Goal: Check status

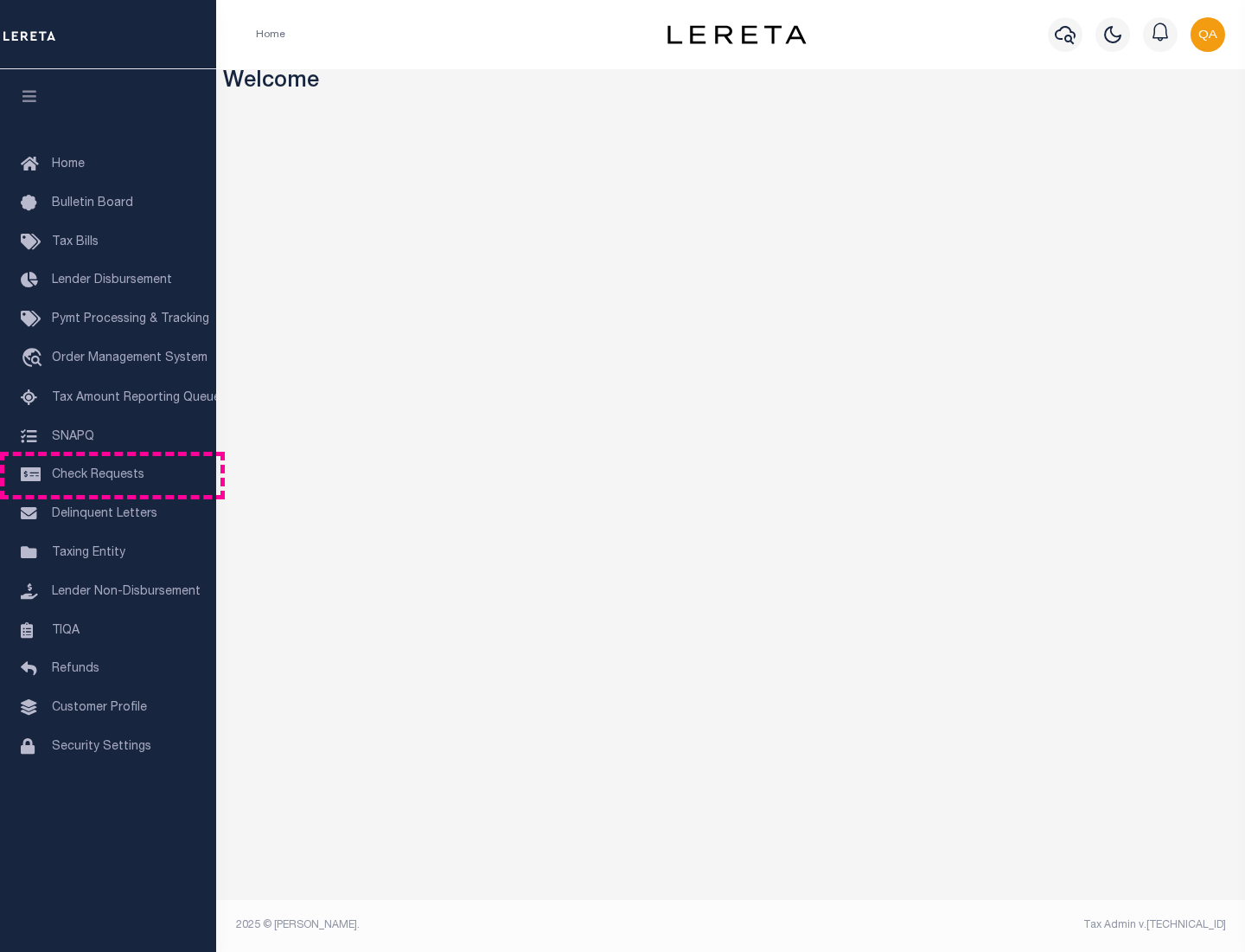
click at [108, 475] on span "Check Requests" at bounding box center [98, 475] width 92 height 12
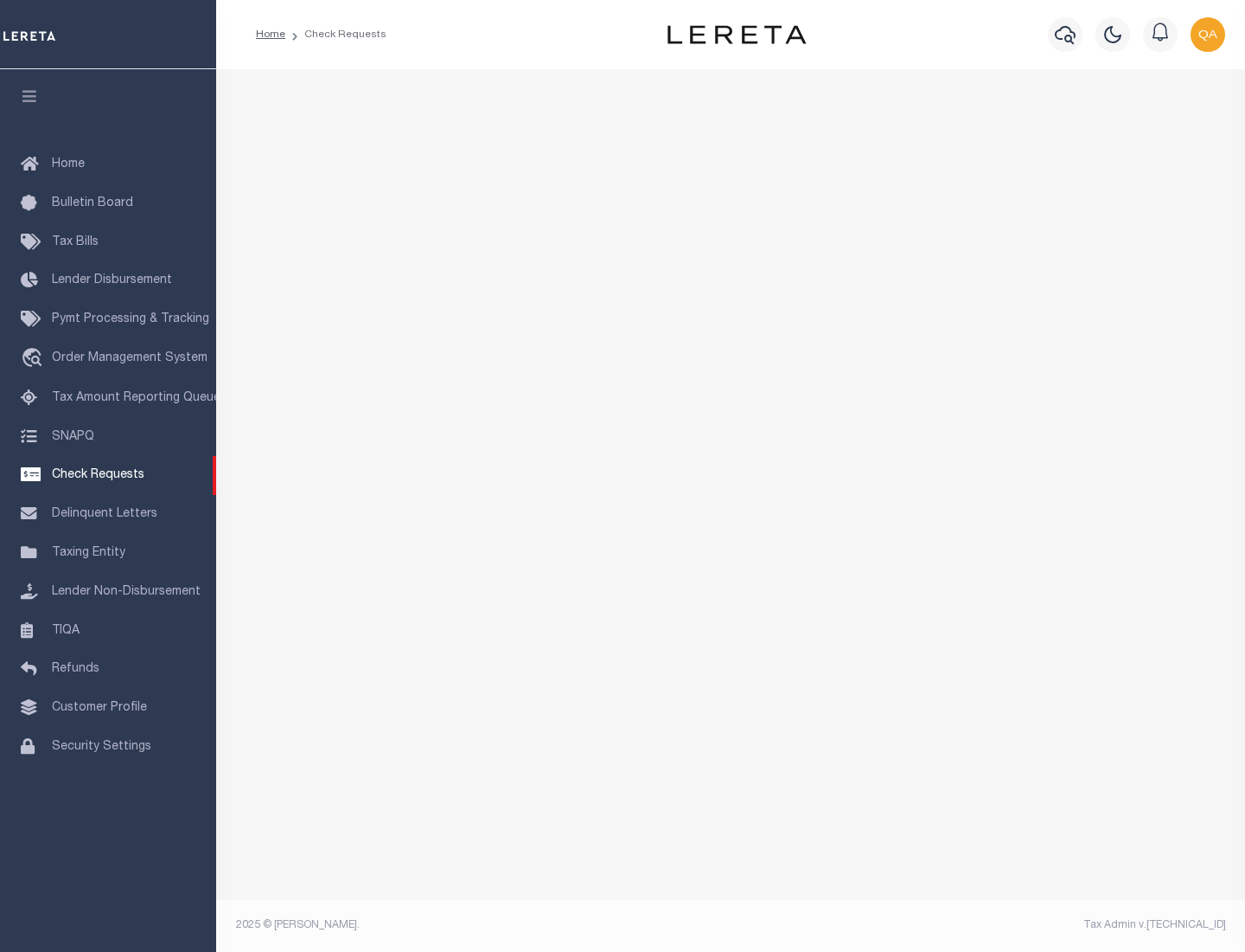
select select "50"
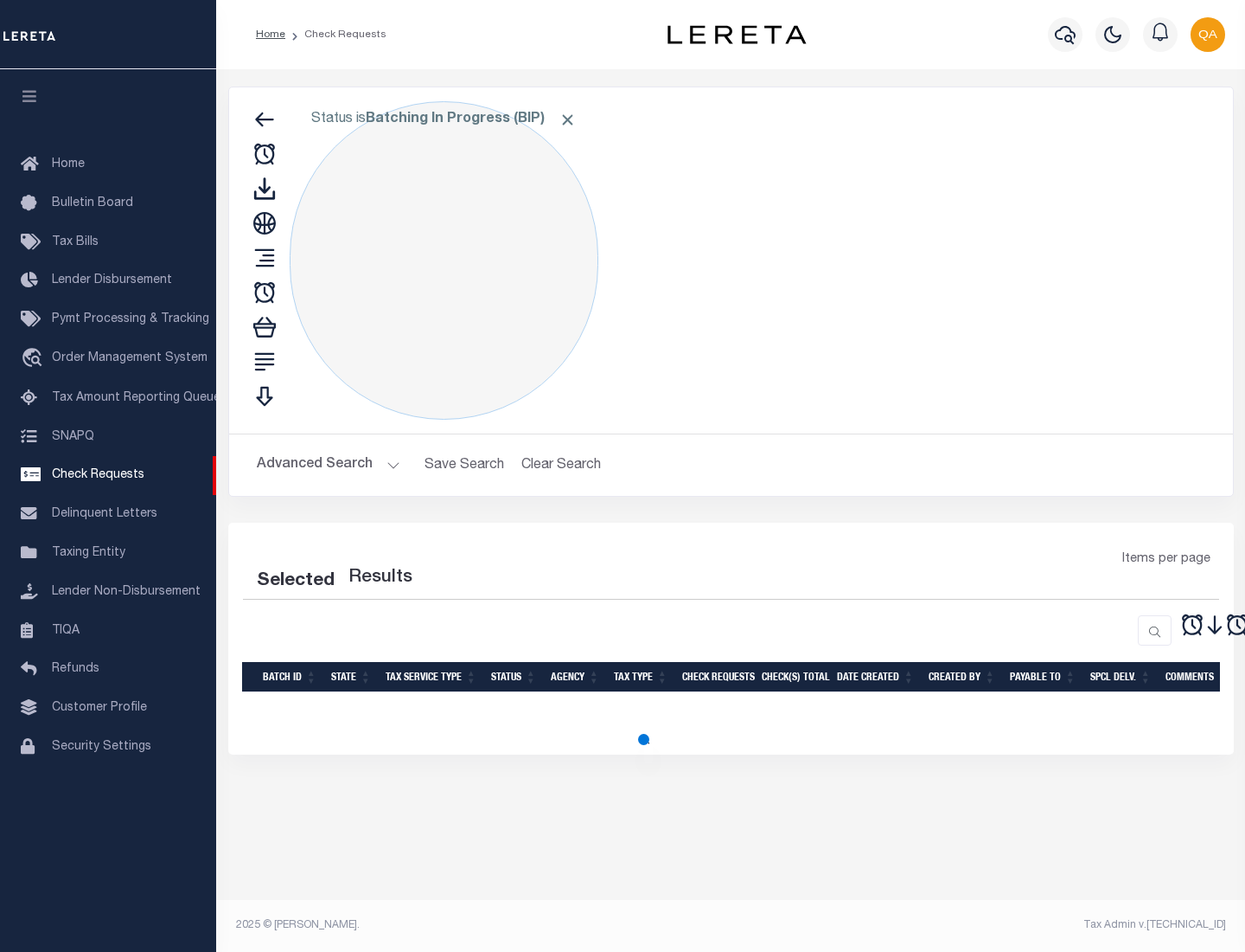
select select "50"
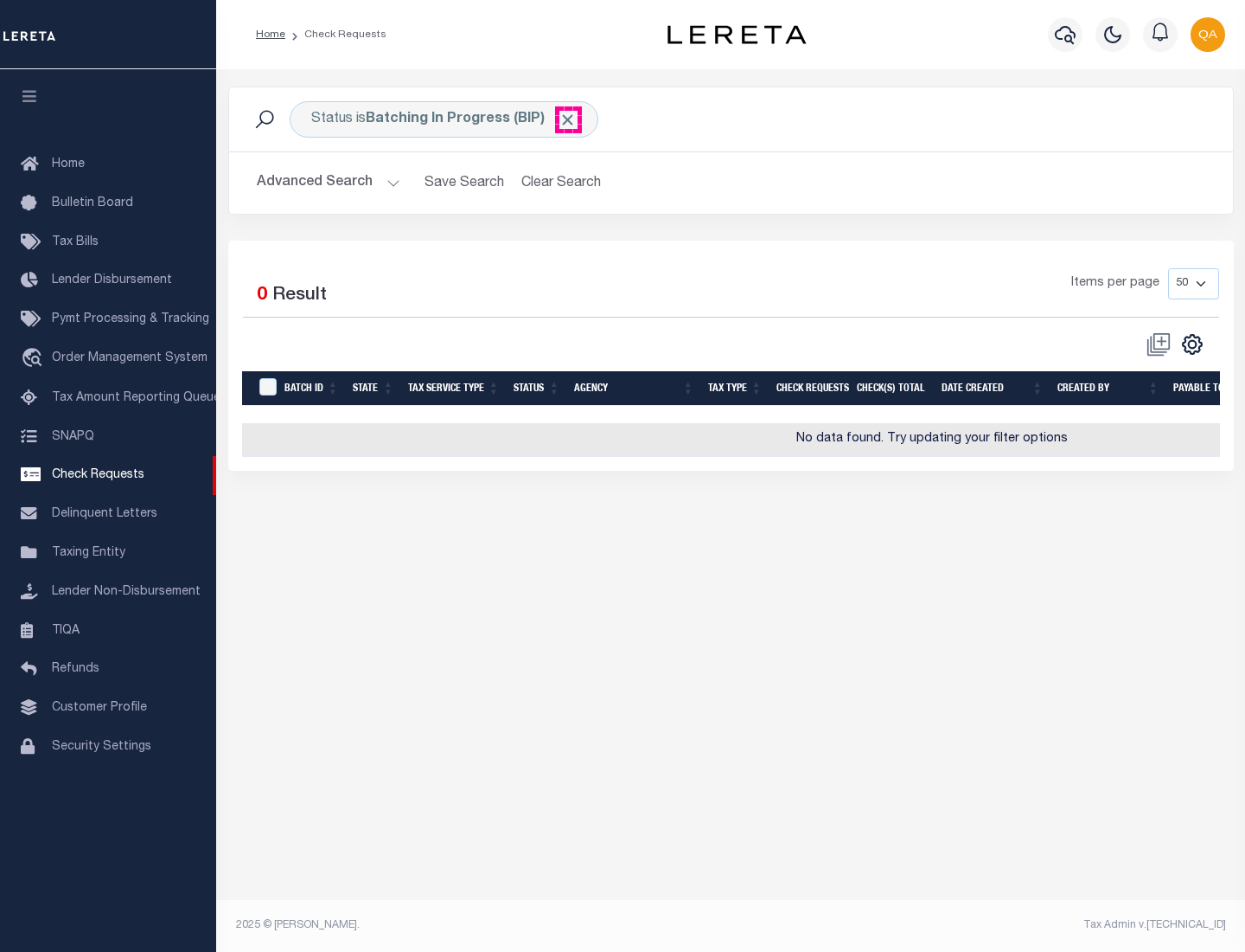
click at [569, 120] on span "Click to Remove" at bounding box center [568, 120] width 19 height 19
